Goal: Communication & Community: Answer question/provide support

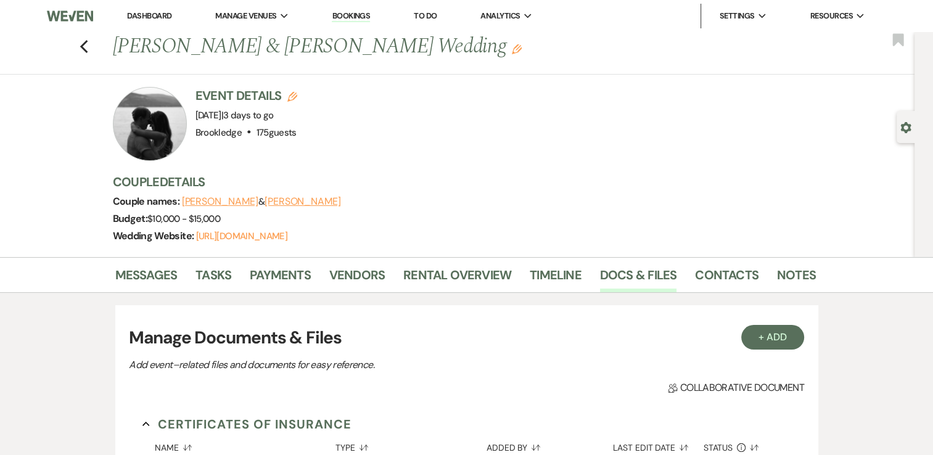
click at [155, 15] on link "Dashboard" at bounding box center [149, 15] width 44 height 10
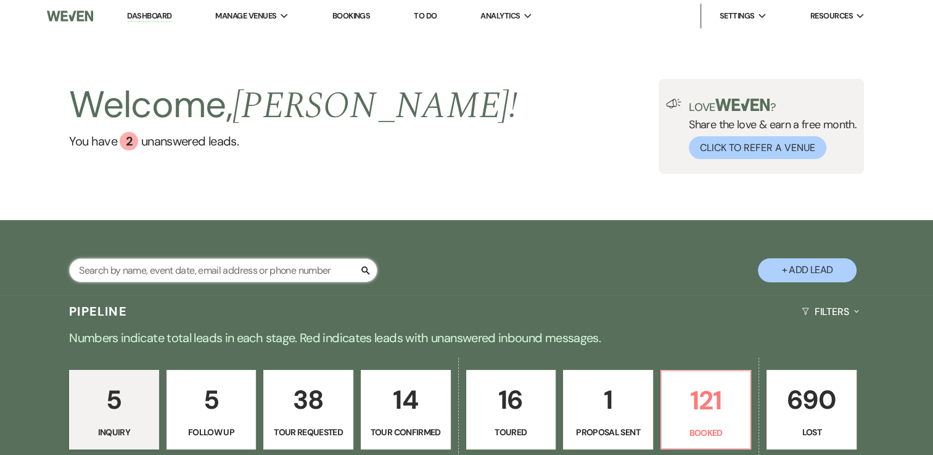
click at [212, 265] on input "text" at bounding box center [223, 270] width 308 height 24
type input "[PERSON_NAME]"
select select "8"
select select "11"
select select "8"
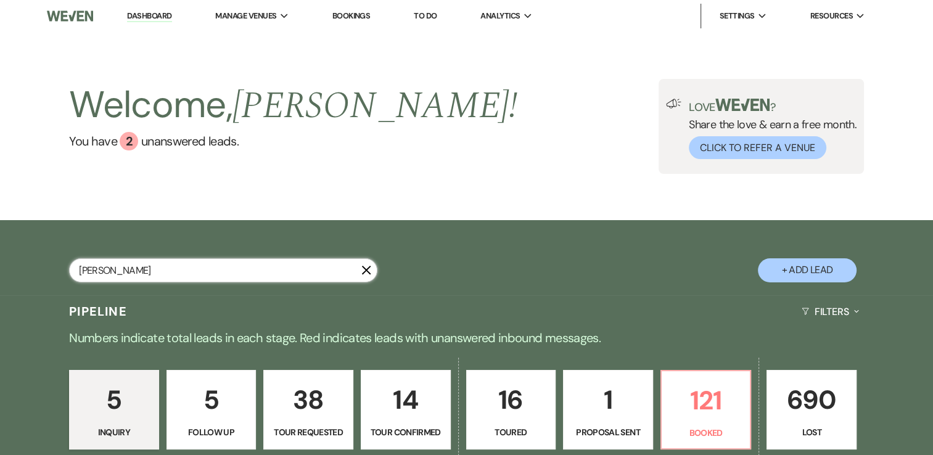
select select "8"
select select "5"
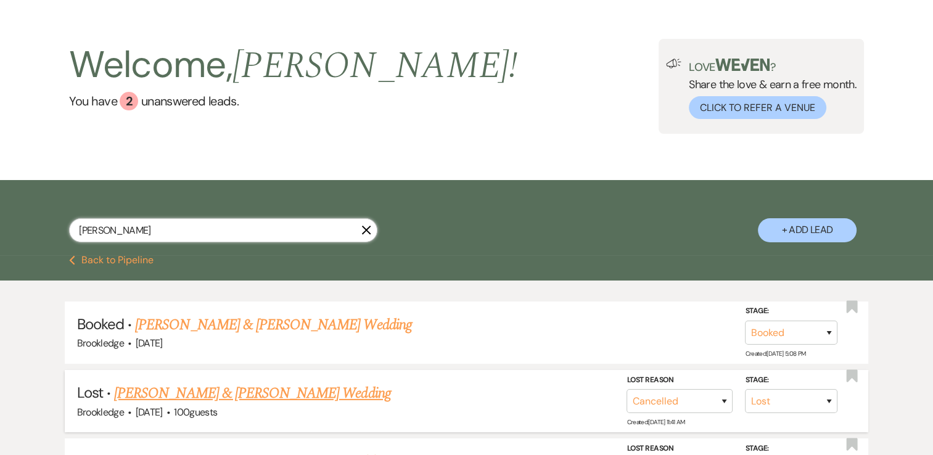
scroll to position [62, 0]
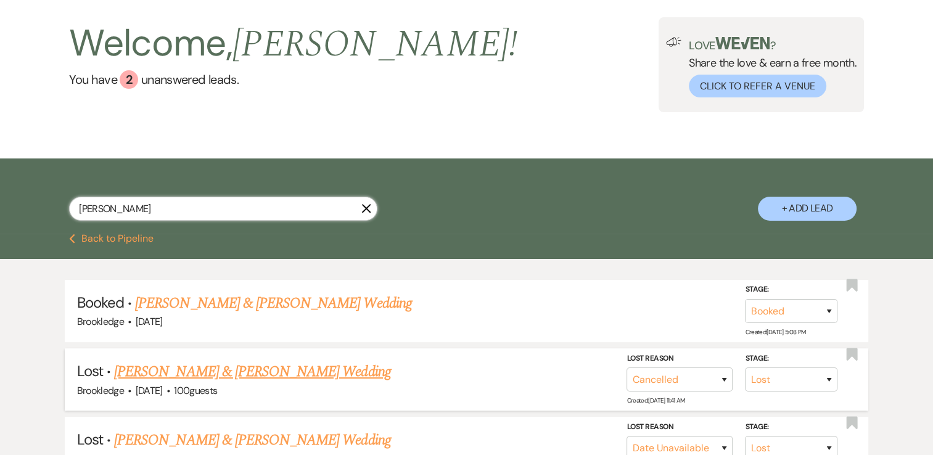
type input "[PERSON_NAME]"
click at [280, 374] on link "[PERSON_NAME] & [PERSON_NAME] Wedding" at bounding box center [252, 372] width 276 height 22
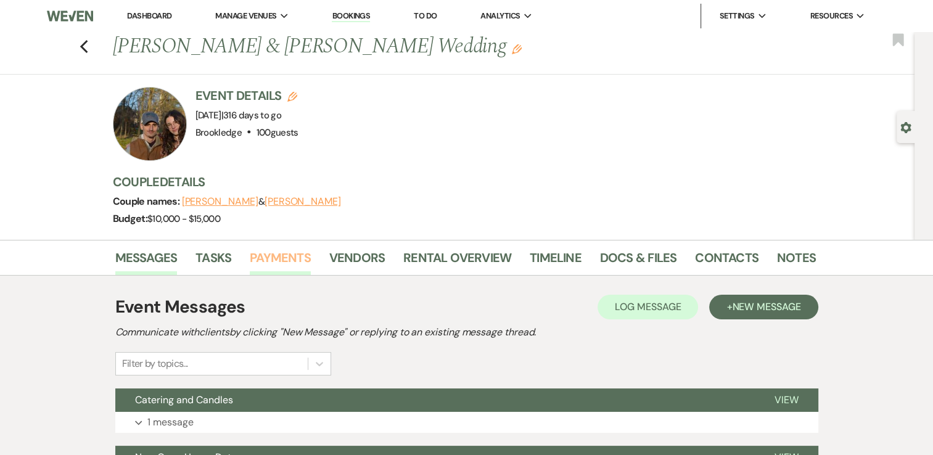
click at [274, 260] on link "Payments" at bounding box center [280, 261] width 61 height 27
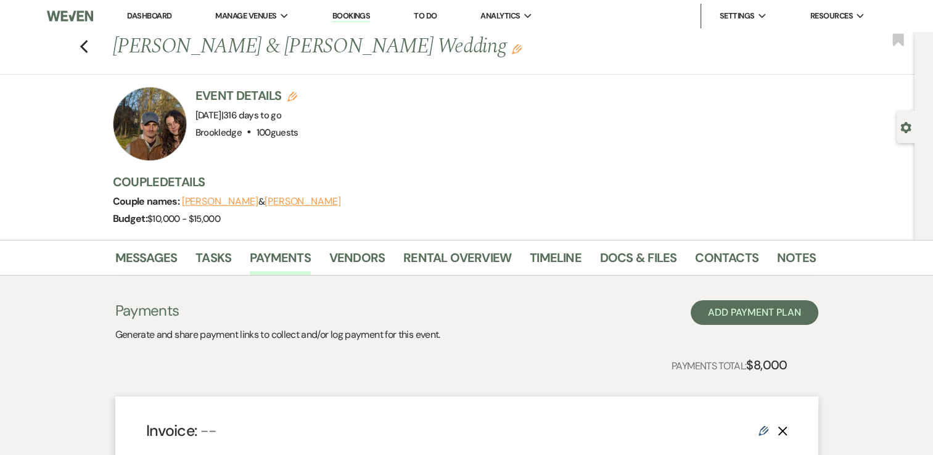
click at [156, 14] on link "Dashboard" at bounding box center [149, 15] width 44 height 10
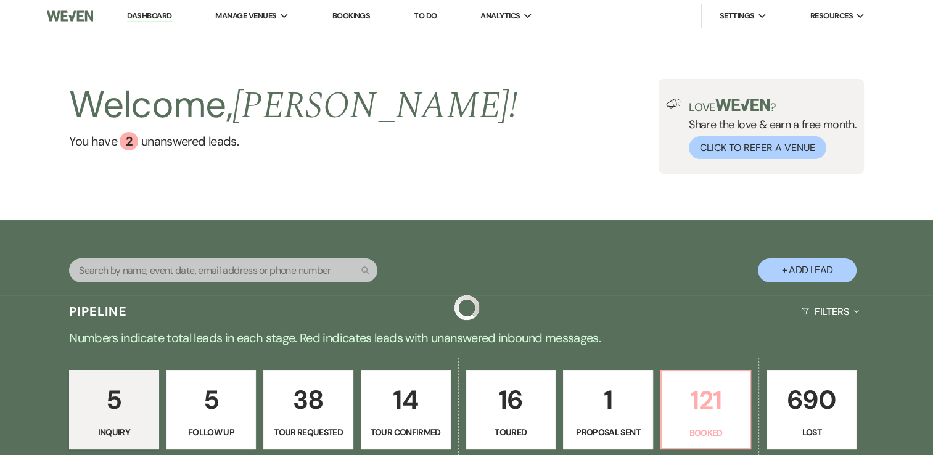
click at [718, 418] on p "121" at bounding box center [706, 400] width 74 height 41
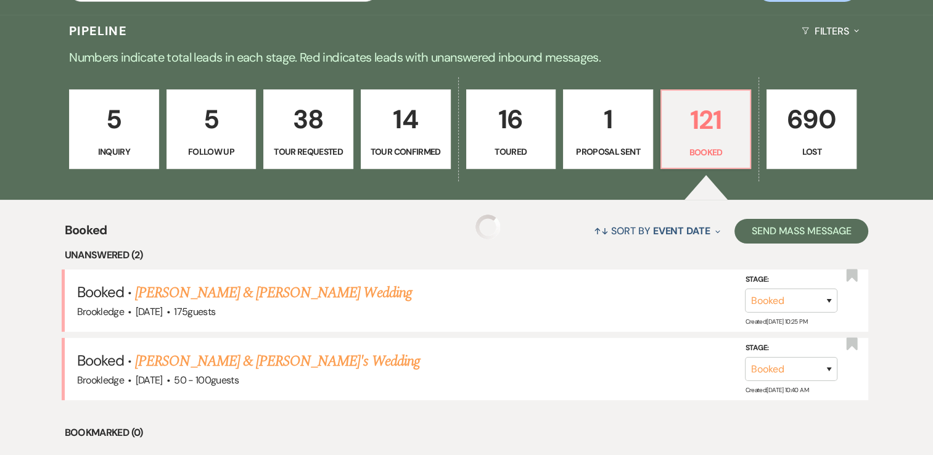
scroll to position [431, 0]
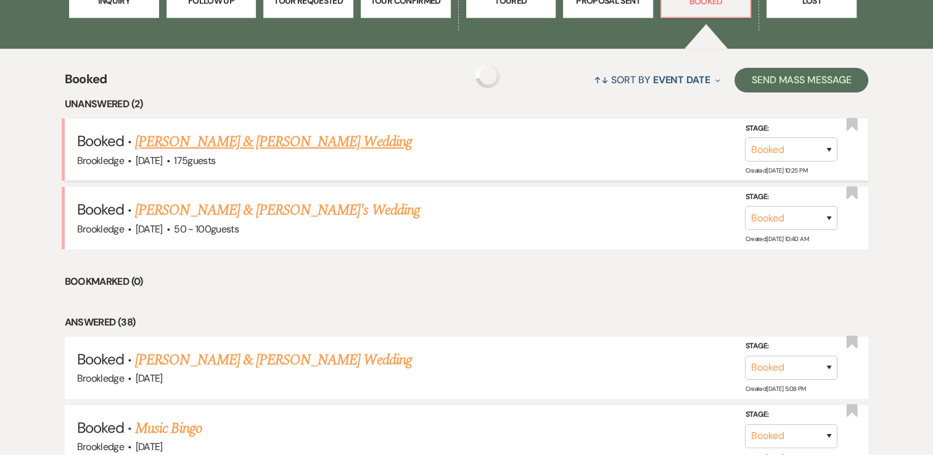
click at [260, 139] on link "[PERSON_NAME] & [PERSON_NAME] Wedding" at bounding box center [273, 142] width 276 height 22
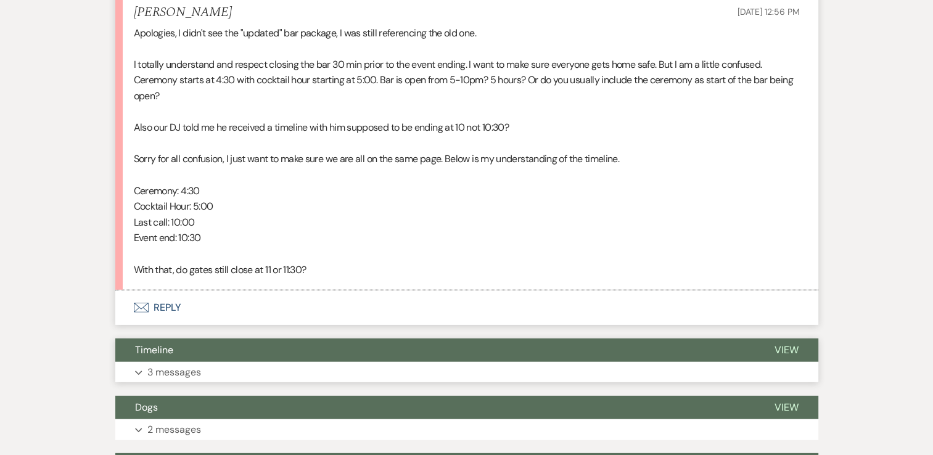
scroll to position [3506, 0]
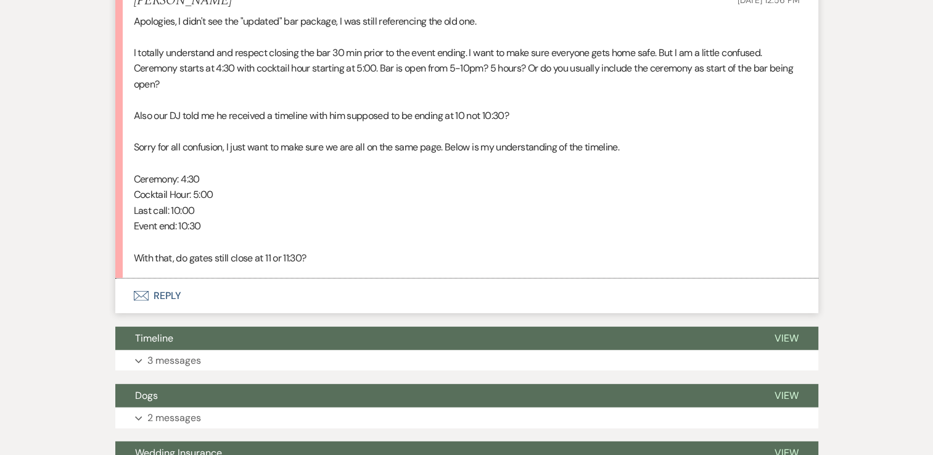
click at [173, 280] on button "Envelope Reply" at bounding box center [466, 296] width 703 height 35
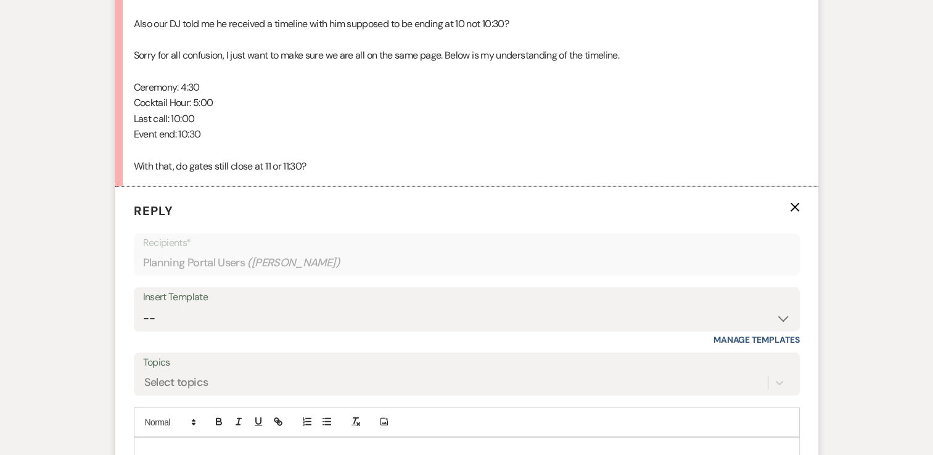
scroll to position [3691, 0]
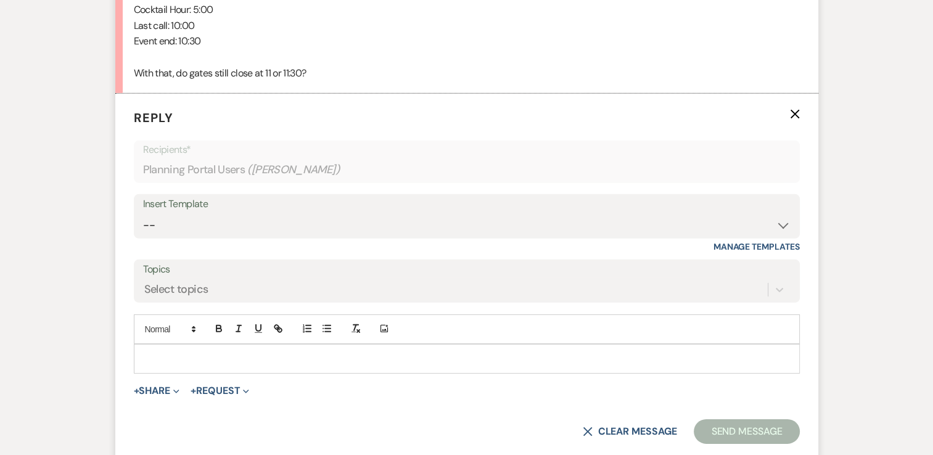
click at [285, 352] on p at bounding box center [467, 359] width 646 height 14
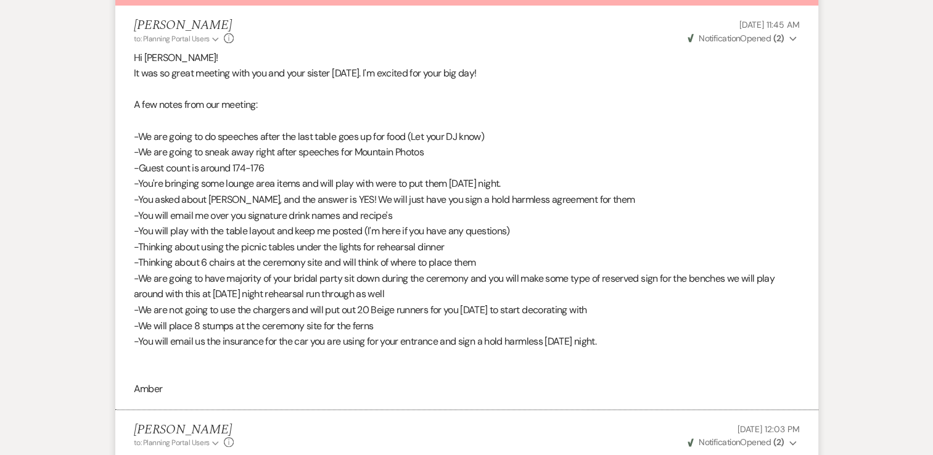
scroll to position [0, 0]
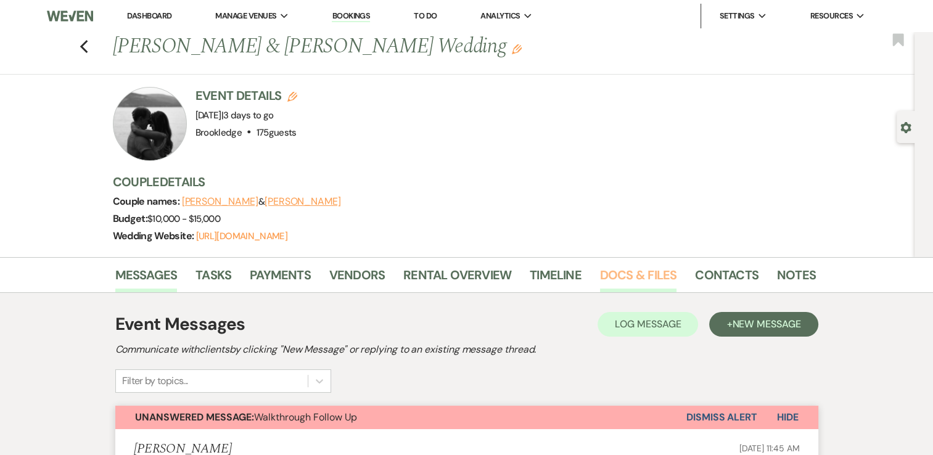
click at [617, 276] on link "Docs & Files" at bounding box center [638, 278] width 76 height 27
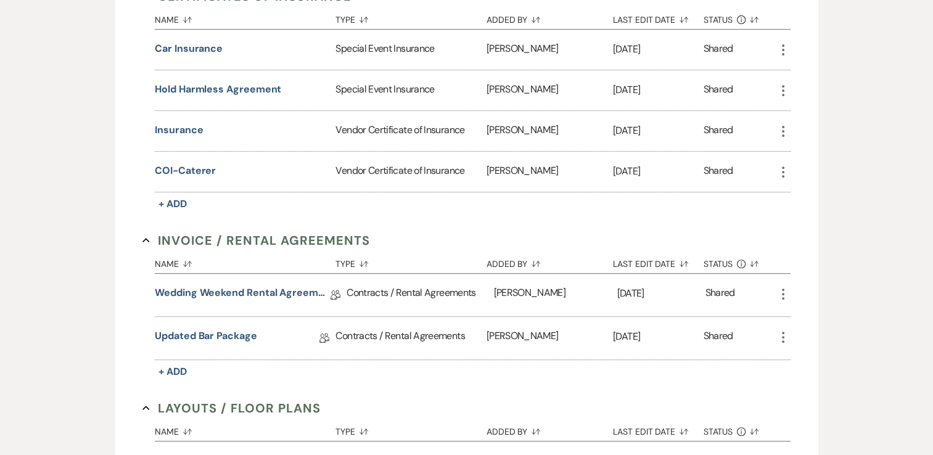
scroll to position [431, 0]
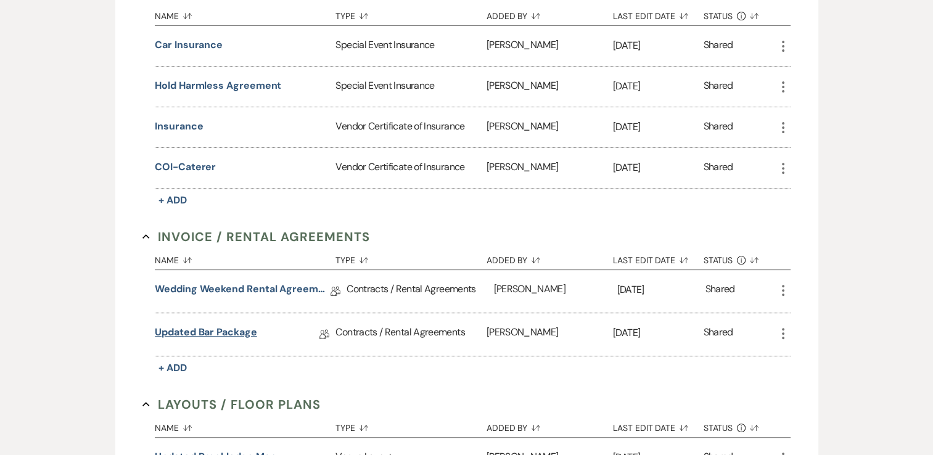
click at [200, 333] on link "Updated Bar Package" at bounding box center [206, 334] width 102 height 19
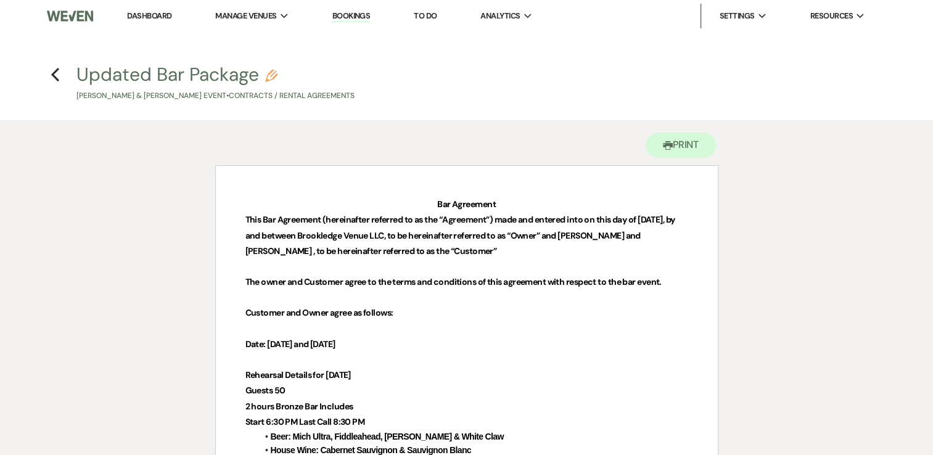
click at [269, 76] on icon "Pencil" at bounding box center [271, 76] width 12 height 12
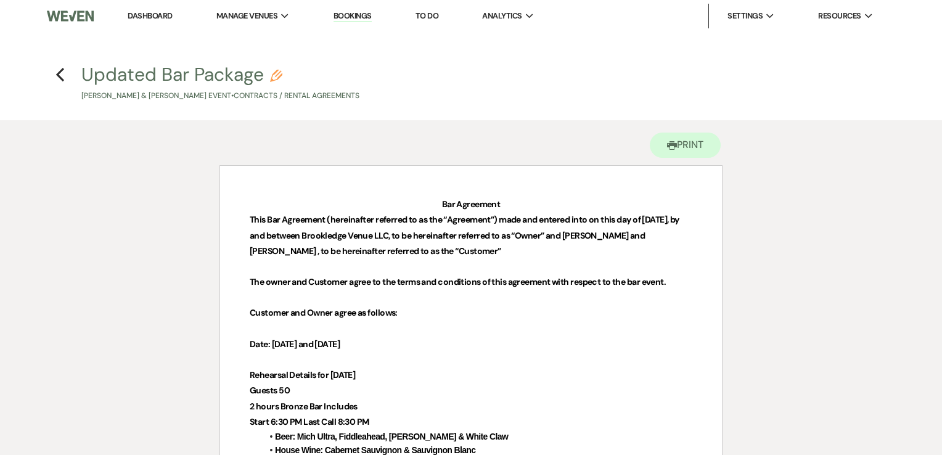
select select "10"
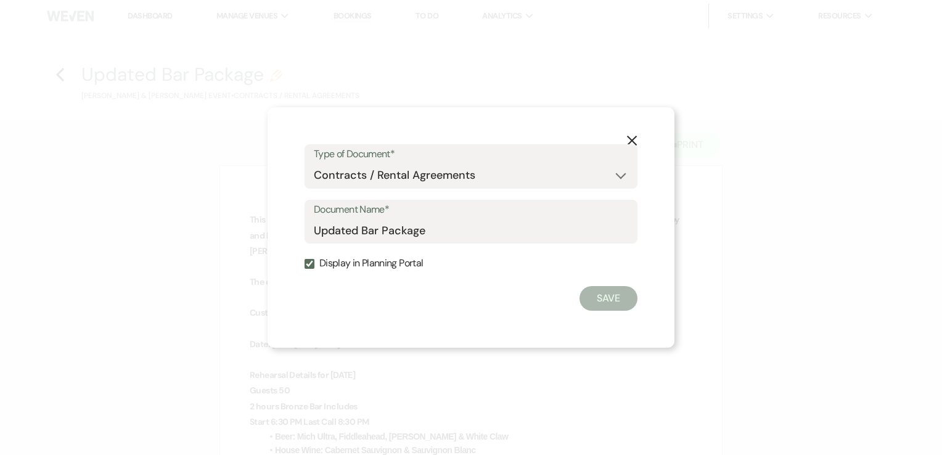
click at [311, 261] on input "Display in Planning Portal" at bounding box center [310, 264] width 10 height 10
checkbox input "false"
click at [631, 299] on button "Save" at bounding box center [608, 298] width 58 height 25
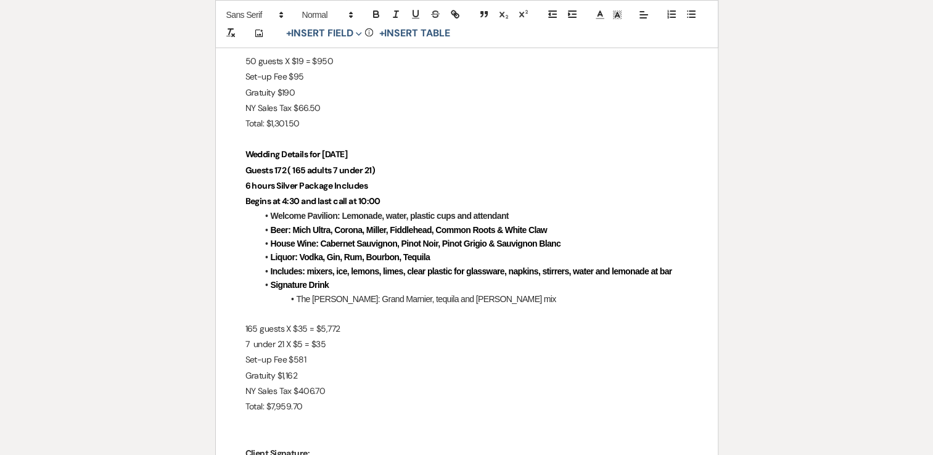
scroll to position [493, 0]
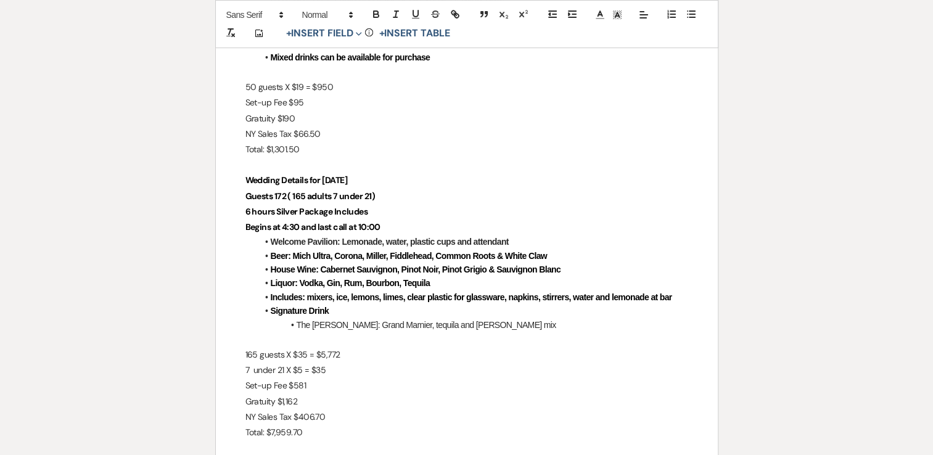
click at [293, 226] on strong "Begins at 4:30 and last call at 10:00" at bounding box center [312, 226] width 135 height 11
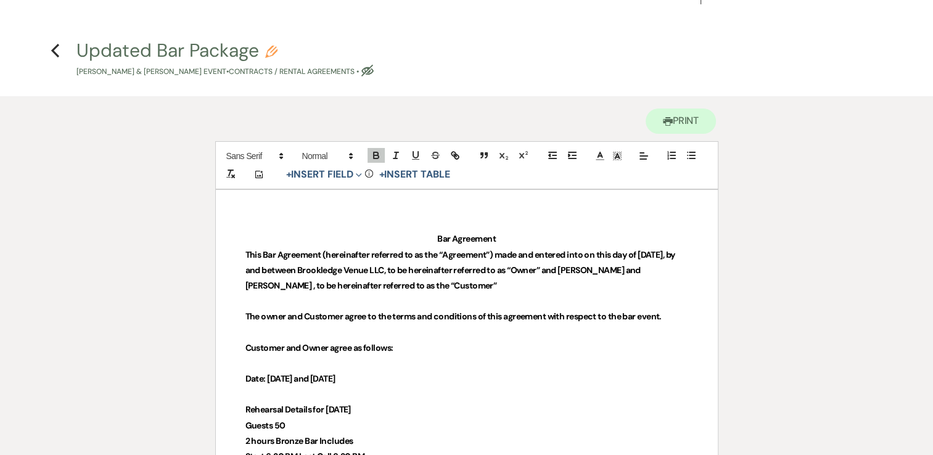
scroll to position [0, 0]
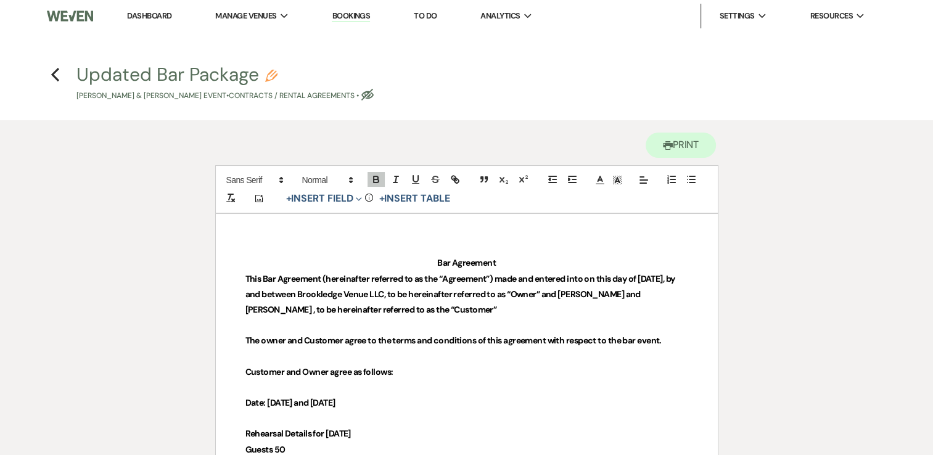
click at [374, 94] on icon "Eye Blocked" at bounding box center [367, 95] width 12 height 12
select select "10"
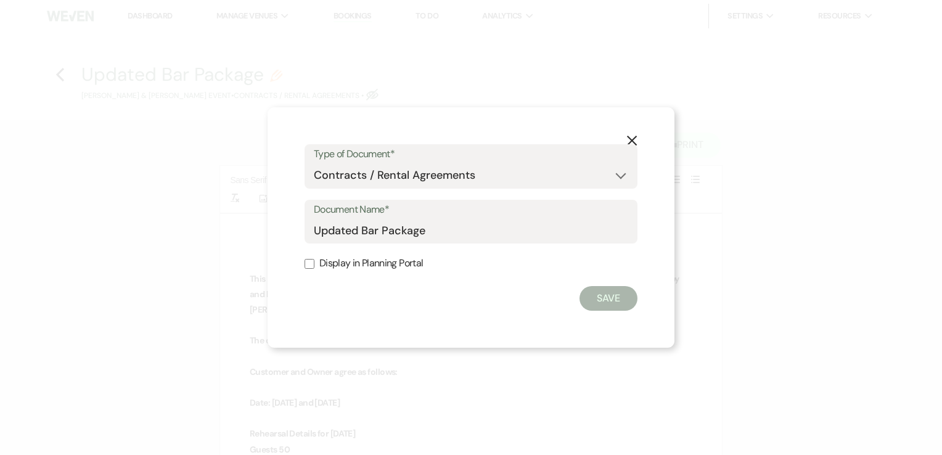
click at [316, 261] on label "Display in Planning Portal" at bounding box center [471, 264] width 333 height 18
click at [314, 261] on input "Display in Planning Portal" at bounding box center [310, 264] width 10 height 10
checkbox input "true"
click at [619, 292] on button "Save" at bounding box center [608, 298] width 58 height 25
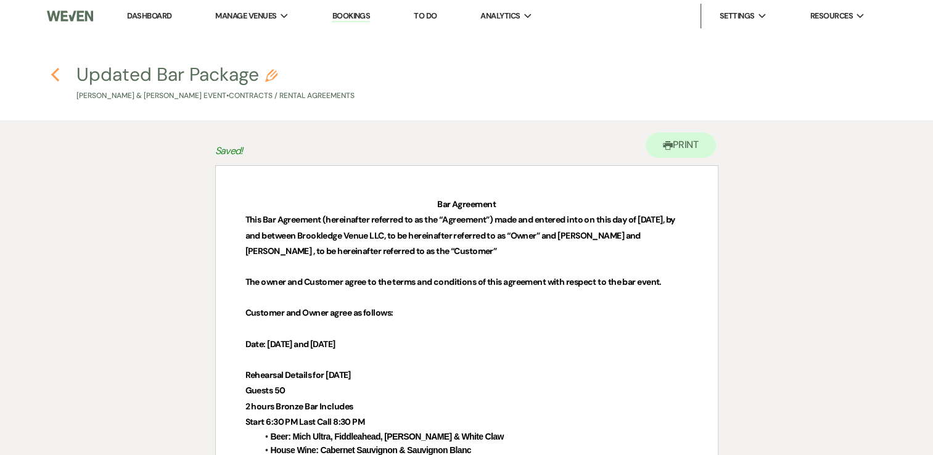
click at [52, 78] on icon "Previous" at bounding box center [55, 74] width 9 height 15
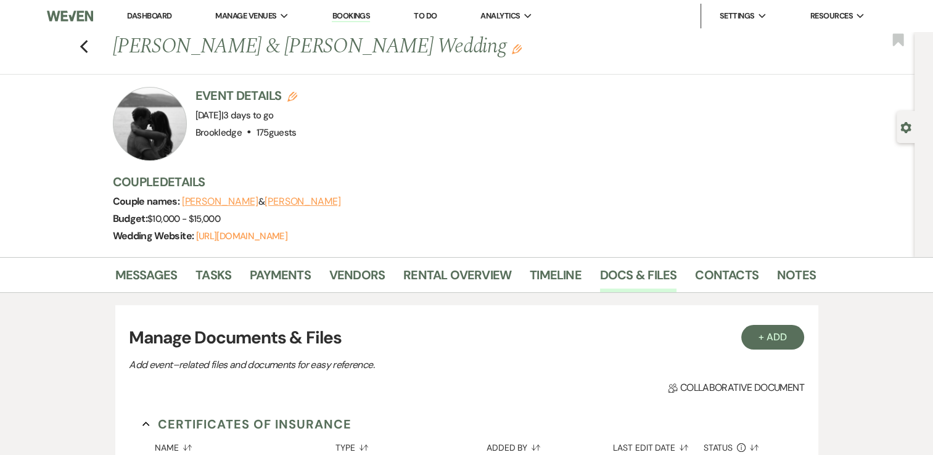
click at [149, 259] on div "Messages Tasks Payments Vendors Rental Overview Timeline Docs & Files Contacts …" at bounding box center [466, 275] width 933 height 36
click at [158, 272] on link "Messages" at bounding box center [146, 278] width 62 height 27
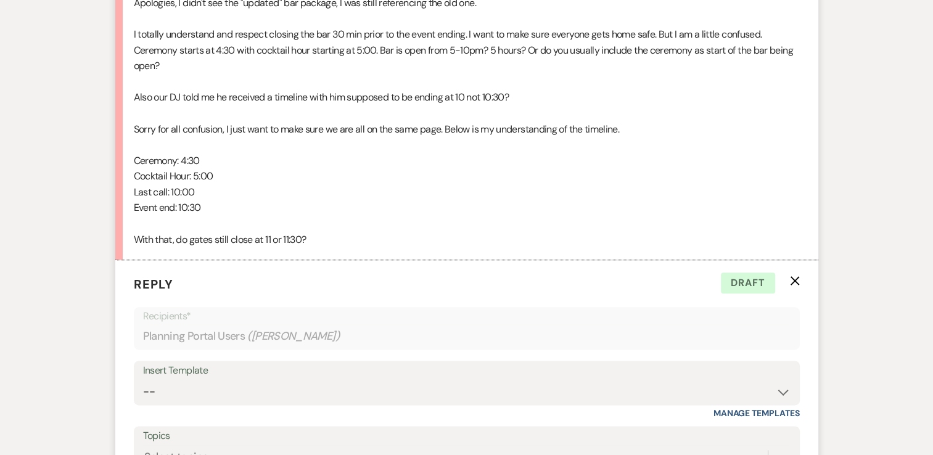
scroll to position [1664, 0]
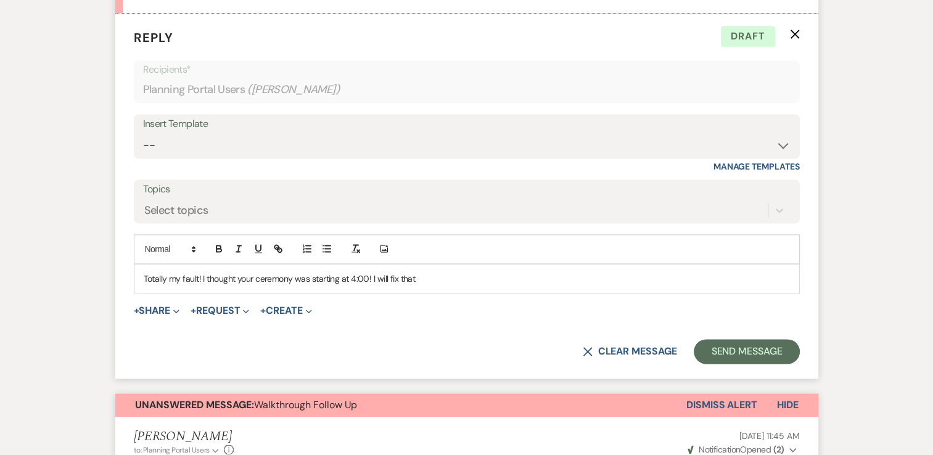
click at [462, 272] on p "Totally my fault! I thought your ceremony was starting at 4:00! I will fix that" at bounding box center [467, 279] width 646 height 14
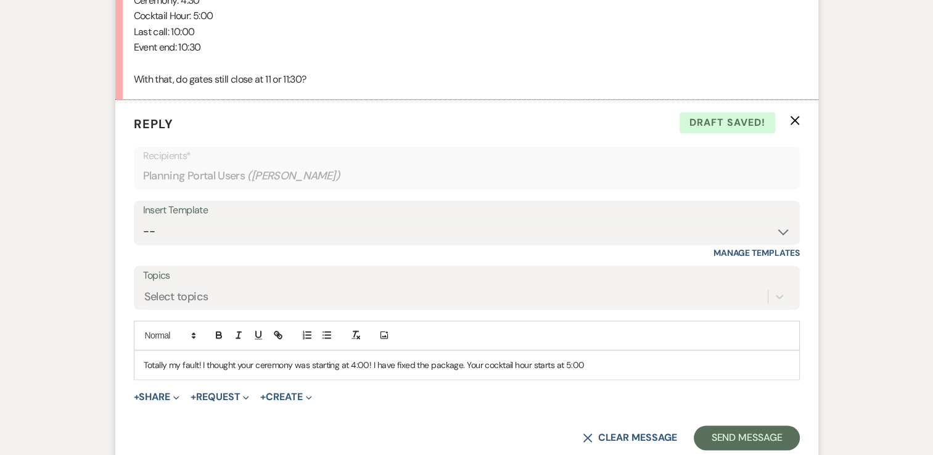
scroll to position [1726, 0]
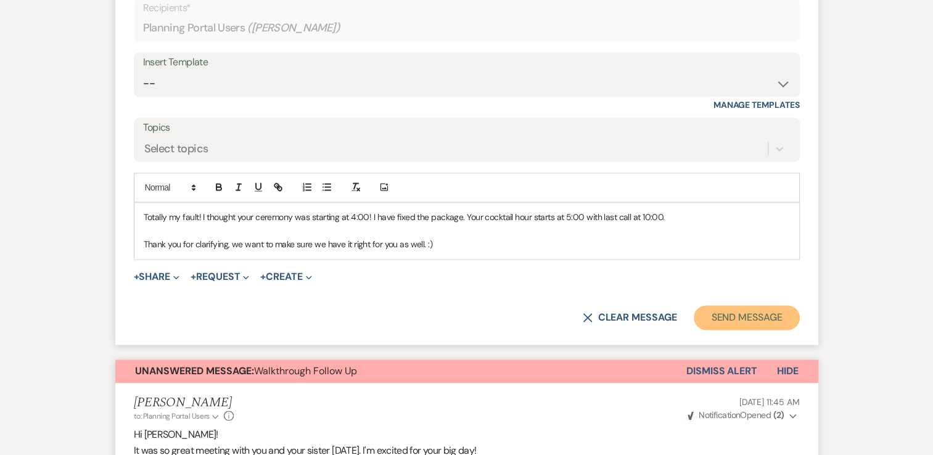
click at [759, 305] on button "Send Message" at bounding box center [745, 317] width 105 height 25
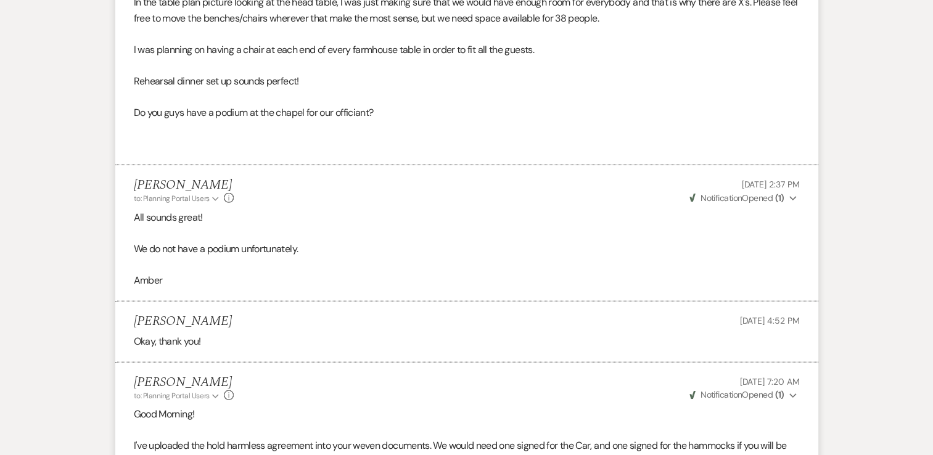
scroll to position [3555, 0]
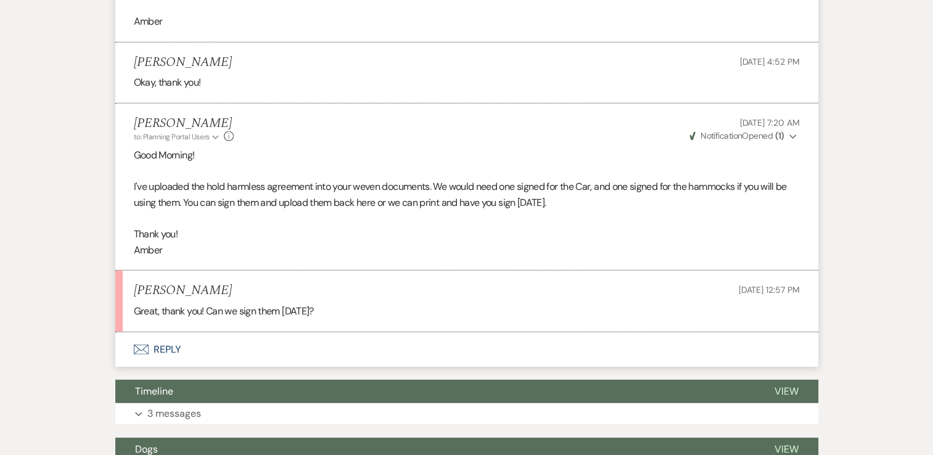
click at [168, 332] on button "Envelope Reply" at bounding box center [466, 349] width 703 height 35
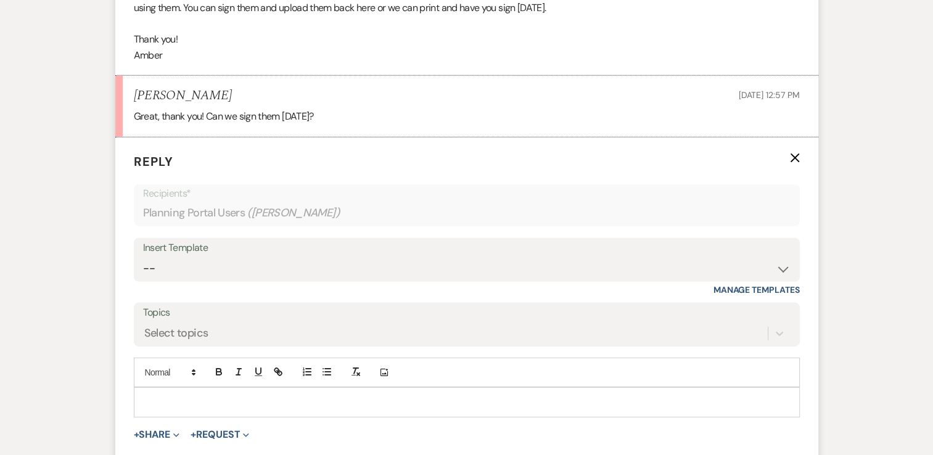
scroll to position [3802, 0]
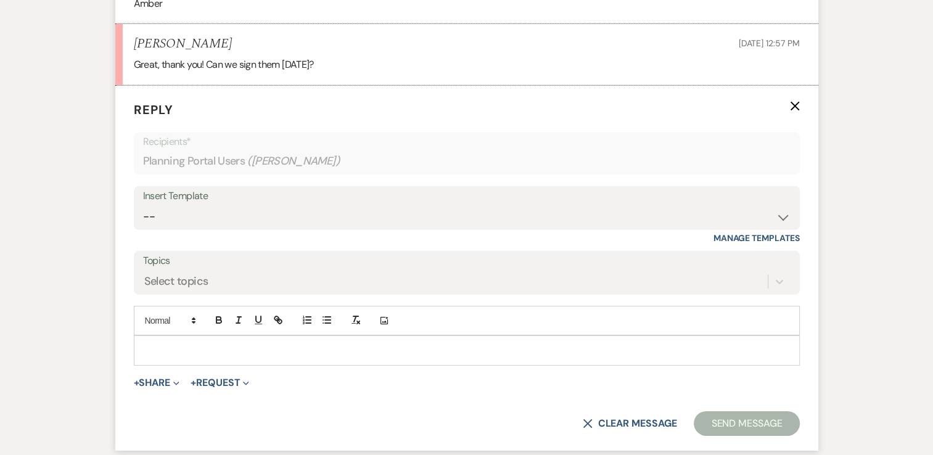
click at [199, 338] on div at bounding box center [466, 350] width 664 height 28
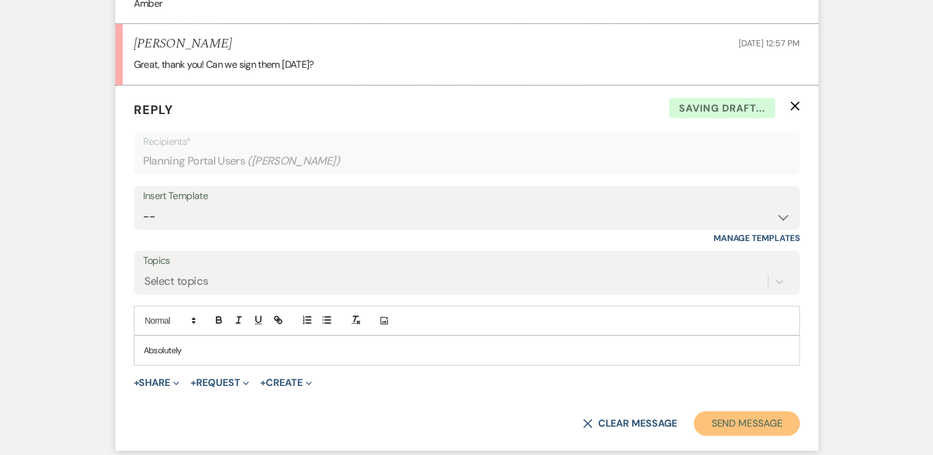
click at [719, 411] on button "Send Message" at bounding box center [745, 423] width 105 height 25
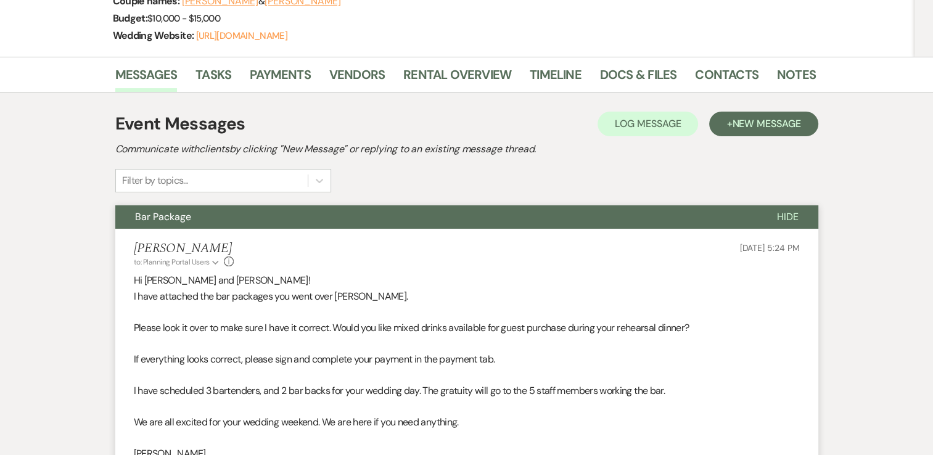
scroll to position [0, 0]
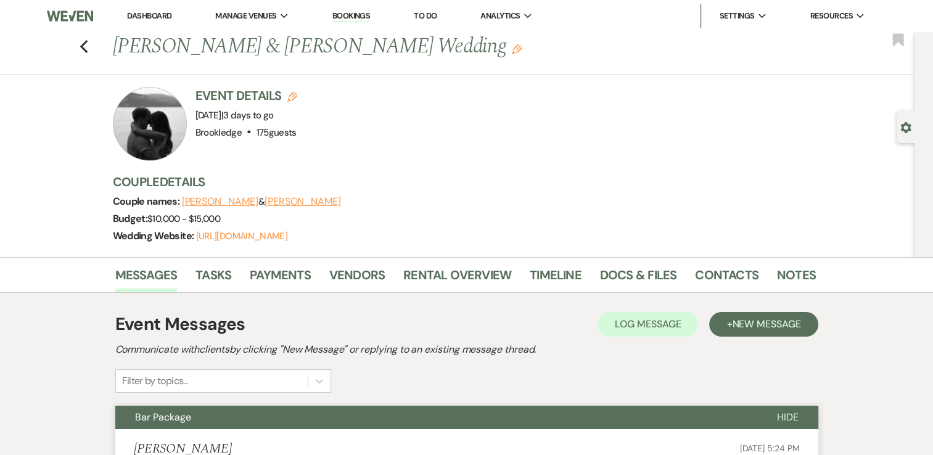
click at [136, 14] on link "Dashboard" at bounding box center [149, 15] width 44 height 10
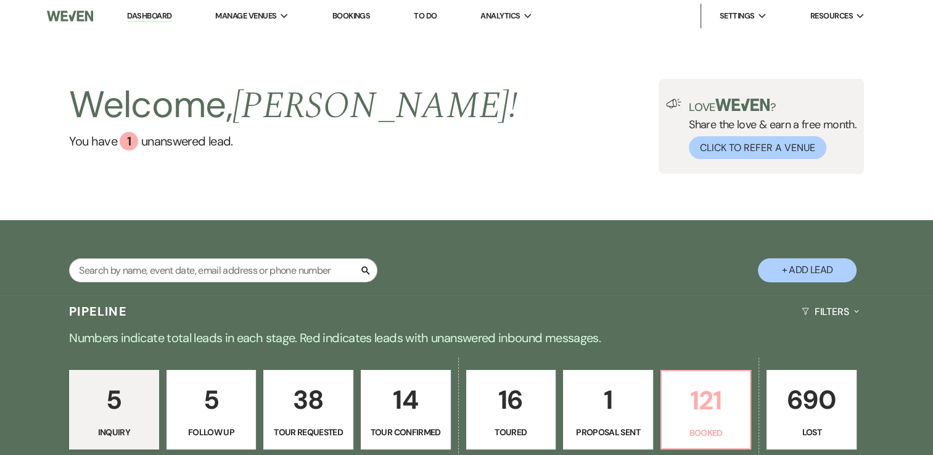
click at [704, 439] on p "Booked" at bounding box center [706, 433] width 74 height 14
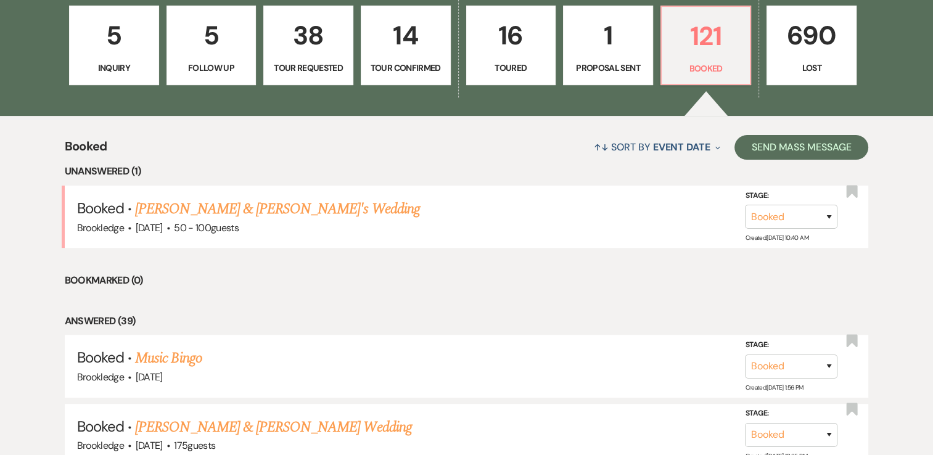
scroll to position [370, 0]
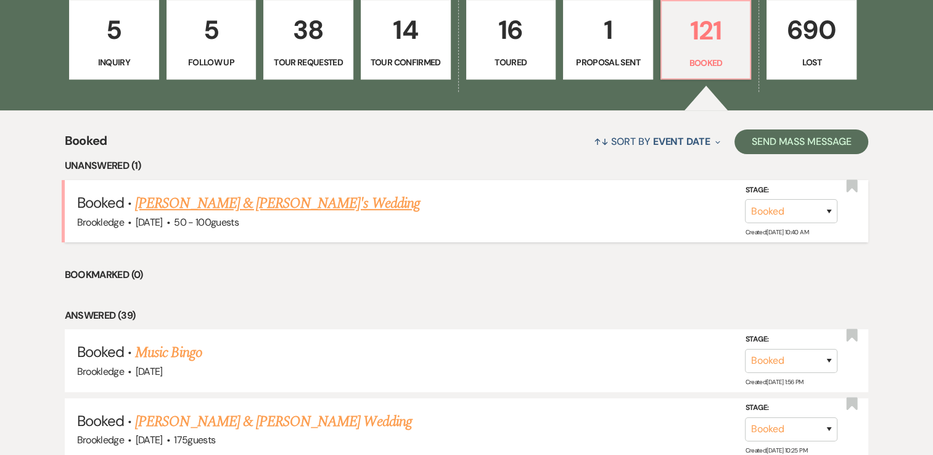
click at [187, 205] on link "[PERSON_NAME] & [PERSON_NAME]'s Wedding" at bounding box center [277, 203] width 285 height 22
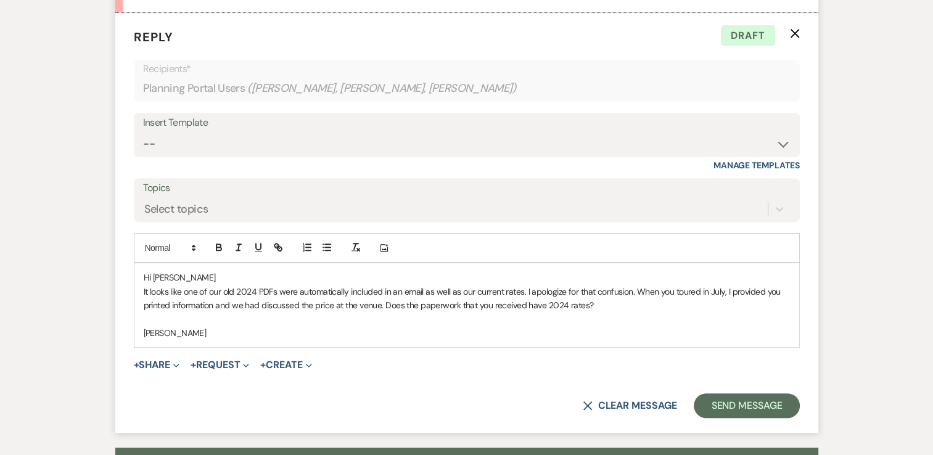
scroll to position [512, 0]
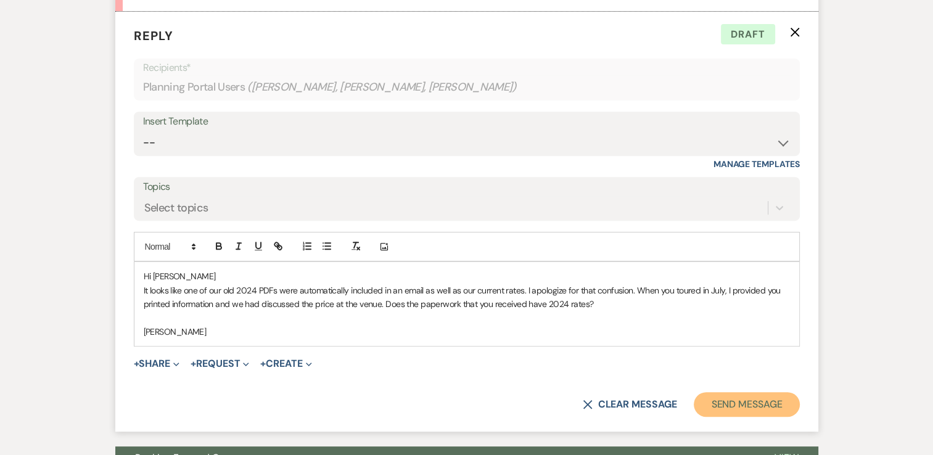
click at [729, 399] on button "Send Message" at bounding box center [745, 404] width 105 height 25
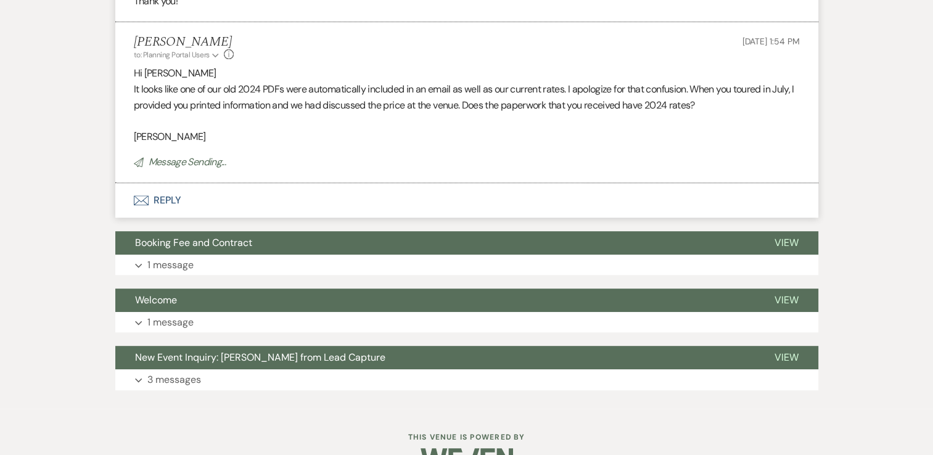
scroll to position [0, 0]
